Goal: Task Accomplishment & Management: Manage account settings

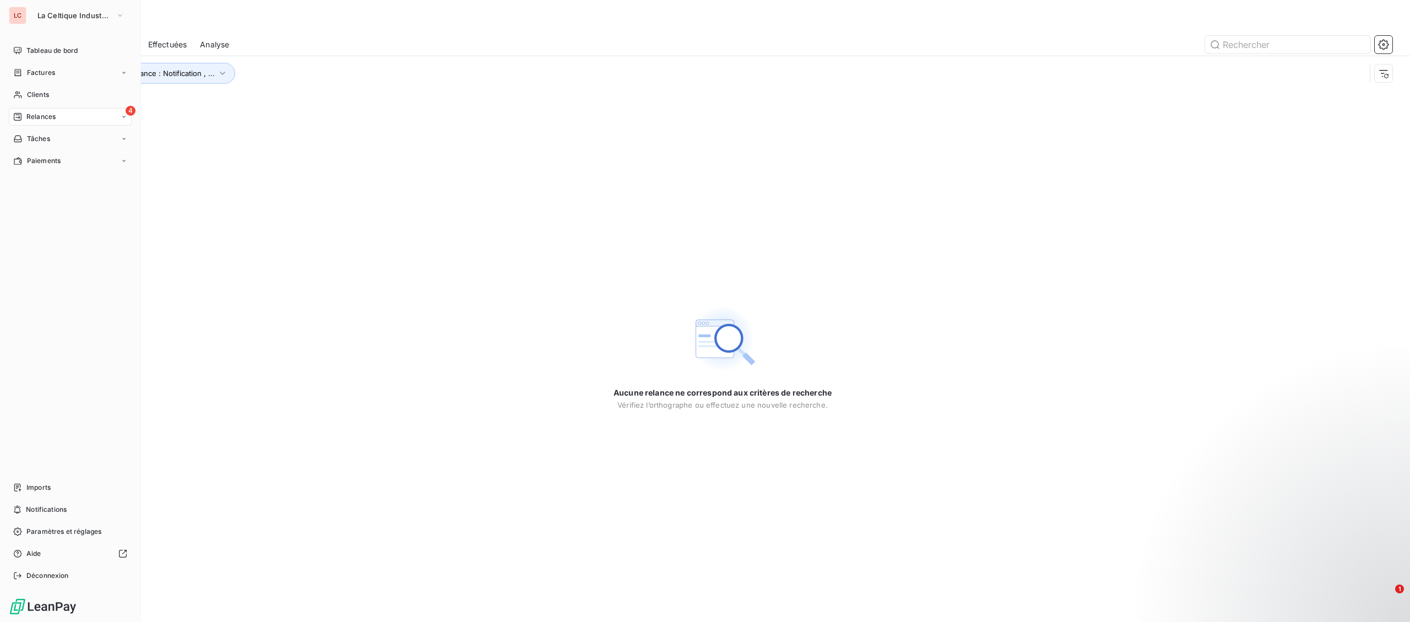
click at [63, 4] on div "LC La Celtique Industrielle Tableau de bord Factures Clients 4 Relances Tâches …" at bounding box center [70, 311] width 141 height 622
click at [55, 9] on button "La Celtique Industrielle" at bounding box center [81, 16] width 100 height 18
click at [71, 70] on span "CTC" at bounding box center [101, 71] width 97 height 11
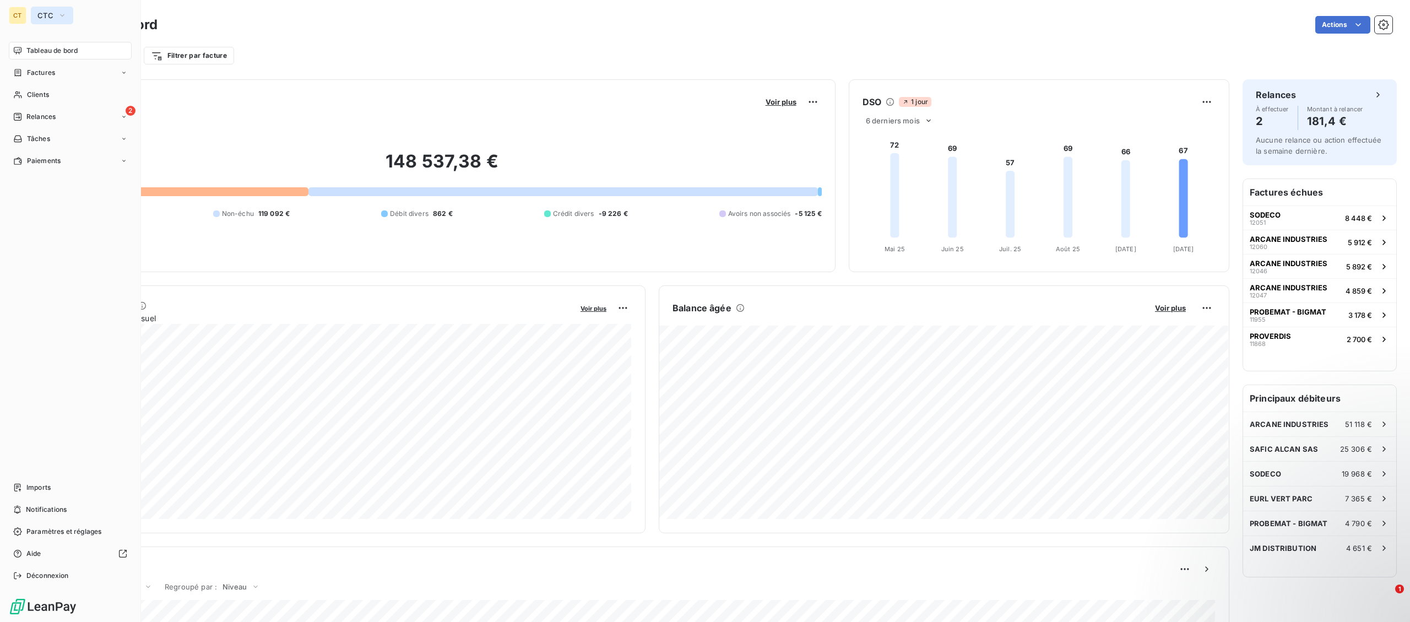
click at [46, 18] on span "CTC" at bounding box center [45, 15] width 16 height 9
click at [58, 95] on span "La Celtique Industrielle" at bounding box center [101, 98] width 97 height 11
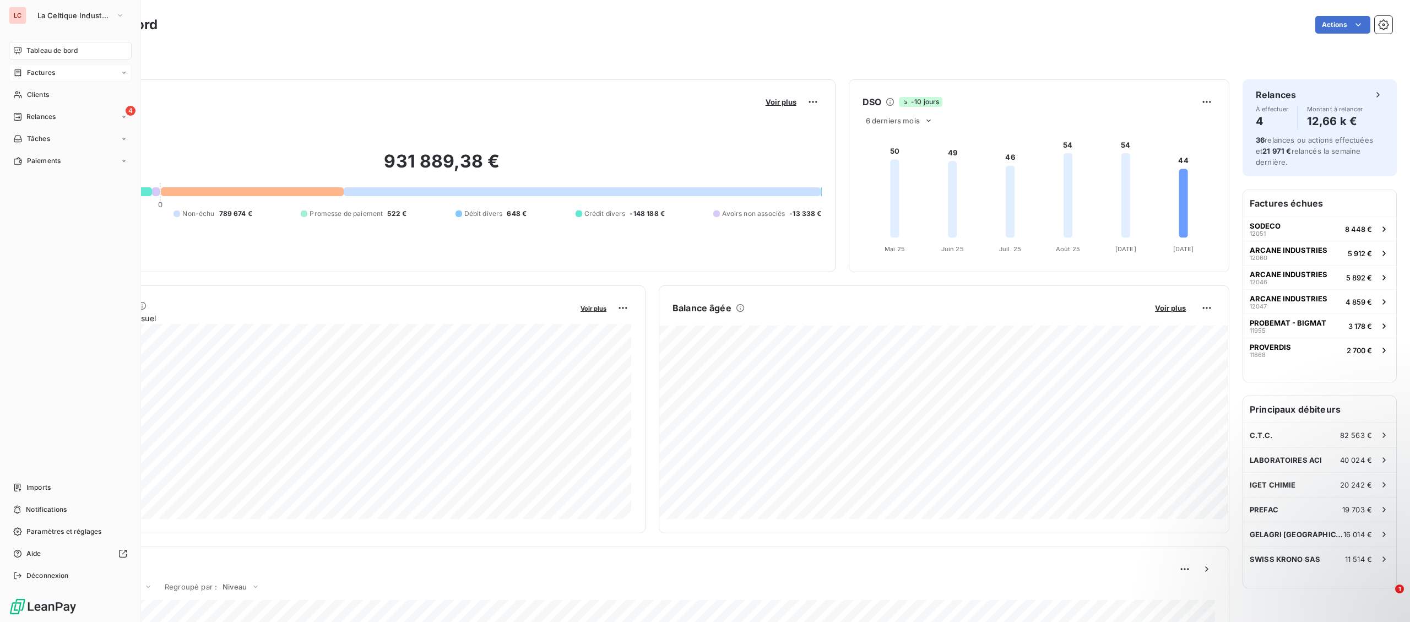
click at [56, 74] on div "Factures" at bounding box center [70, 73] width 123 height 18
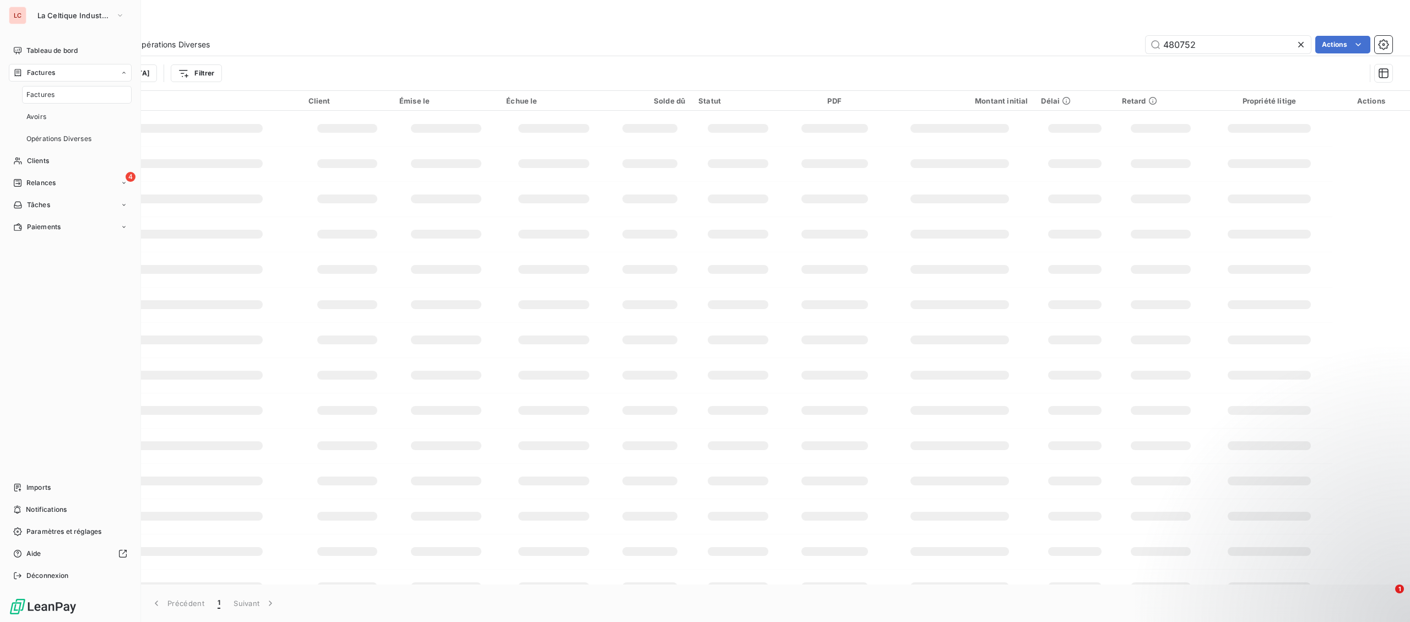
click at [55, 99] on div "Factures" at bounding box center [77, 95] width 110 height 18
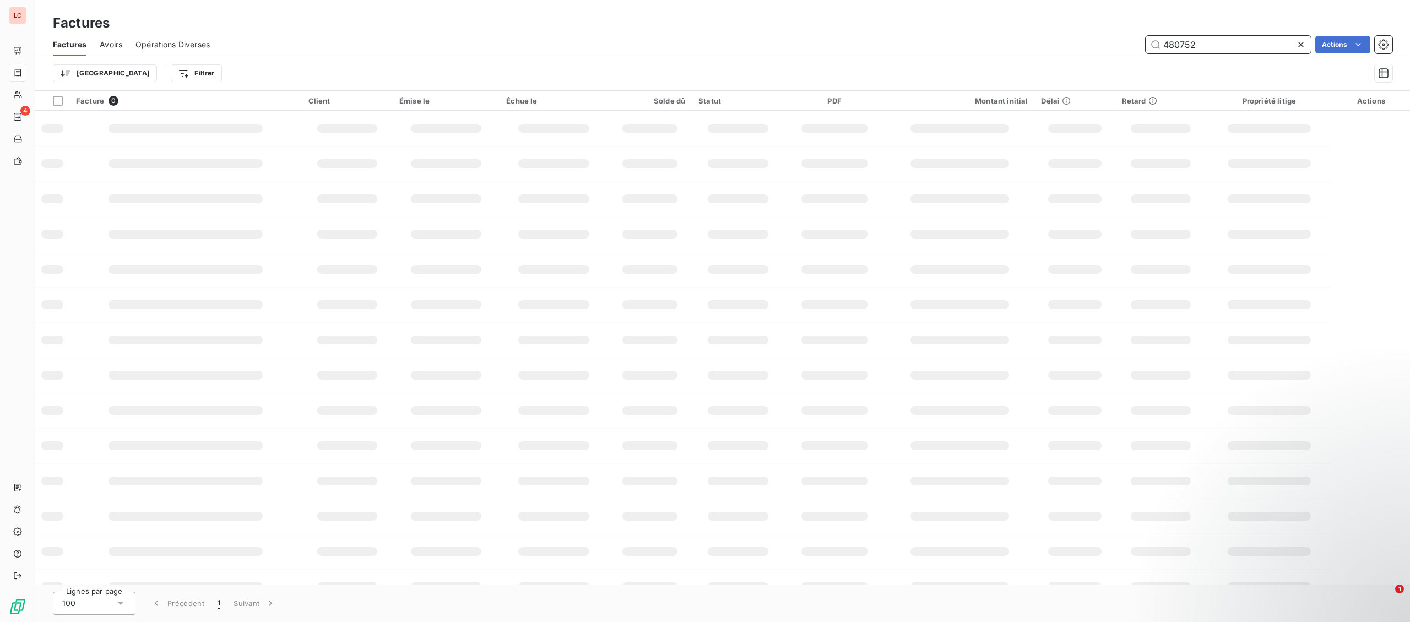
drag, startPoint x: 1200, startPoint y: 47, endPoint x: 1109, endPoint y: 42, distance: 91.5
click at [1146, 42] on input "480752" at bounding box center [1228, 45] width 165 height 18
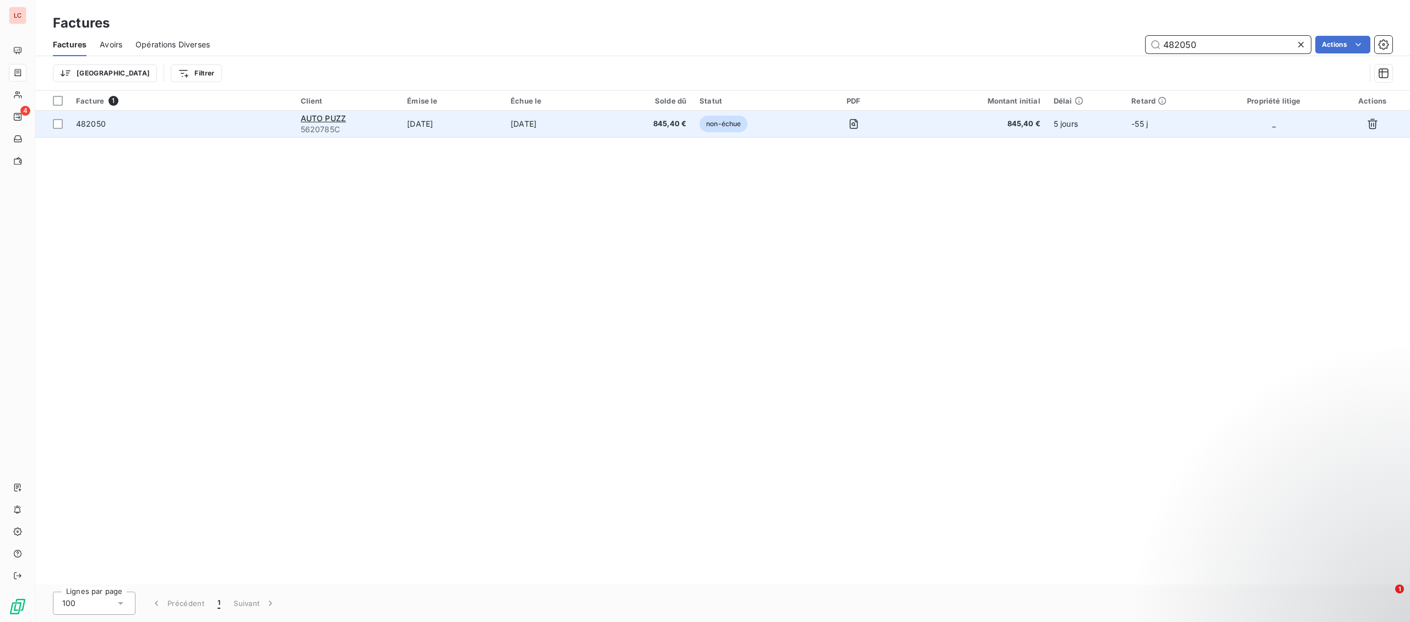
type input "482050"
click at [210, 125] on span "482050" at bounding box center [182, 123] width 212 height 11
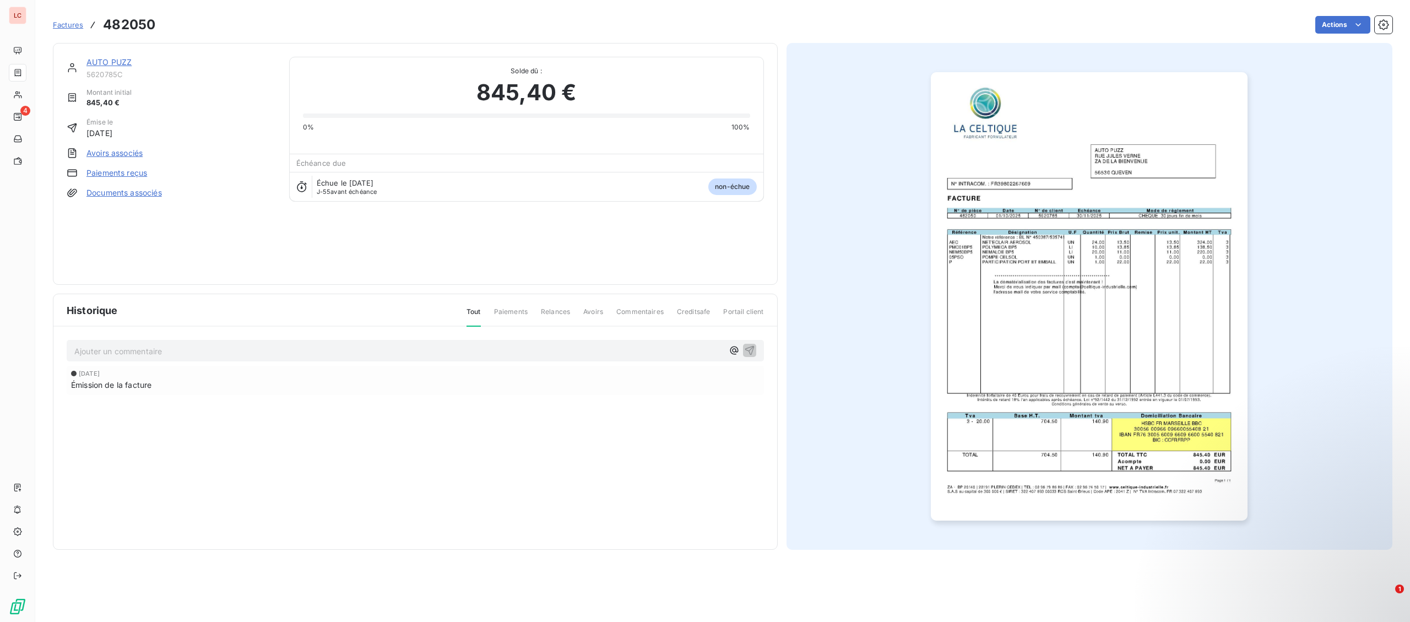
click at [107, 68] on div "AUTO PUZZ" at bounding box center [180, 62] width 189 height 11
click at [112, 59] on link "AUTO PUZZ" at bounding box center [108, 61] width 45 height 9
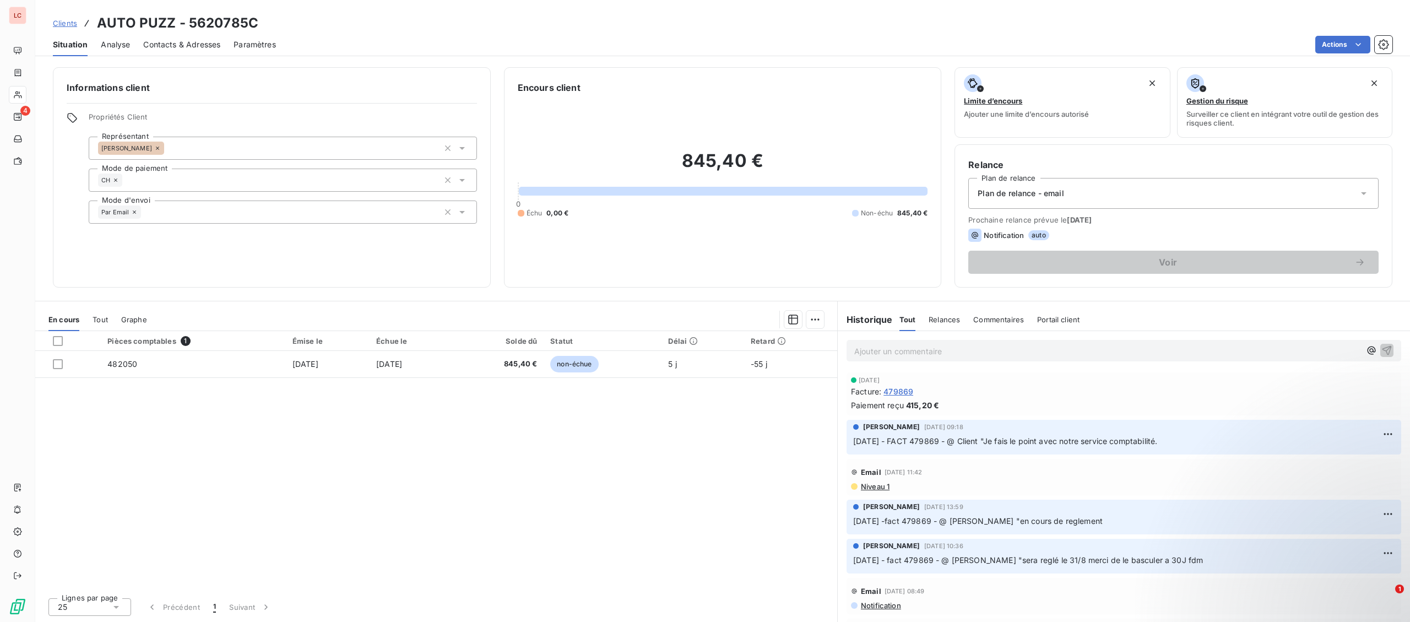
click at [978, 355] on p "Ajouter un commentaire ﻿" at bounding box center [1107, 351] width 506 height 14
click at [1102, 350] on p "[DATE] -fact 482050 - @ Client "" at bounding box center [1107, 350] width 506 height 13
